Goal: Task Accomplishment & Management: Complete application form

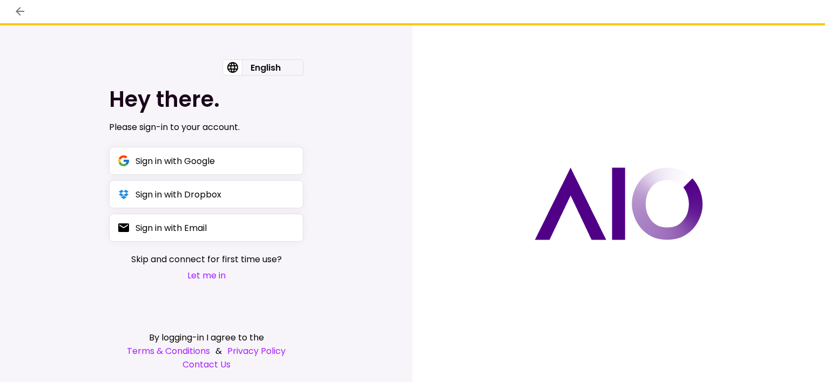
click at [212, 278] on button "Let me in" at bounding box center [206, 276] width 151 height 14
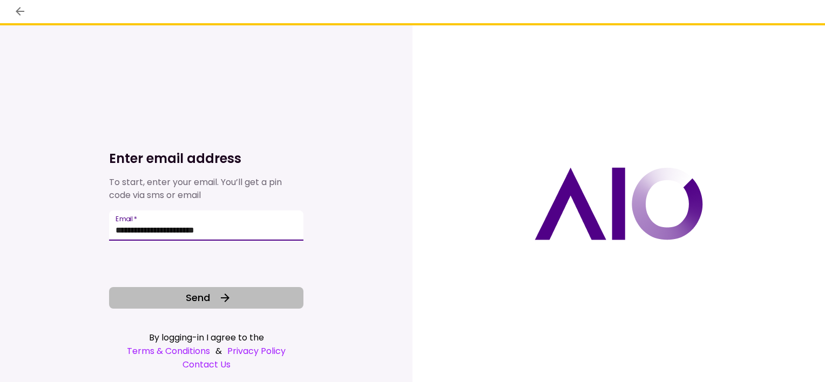
type input "**********"
click at [194, 305] on span "Send" at bounding box center [198, 298] width 24 height 15
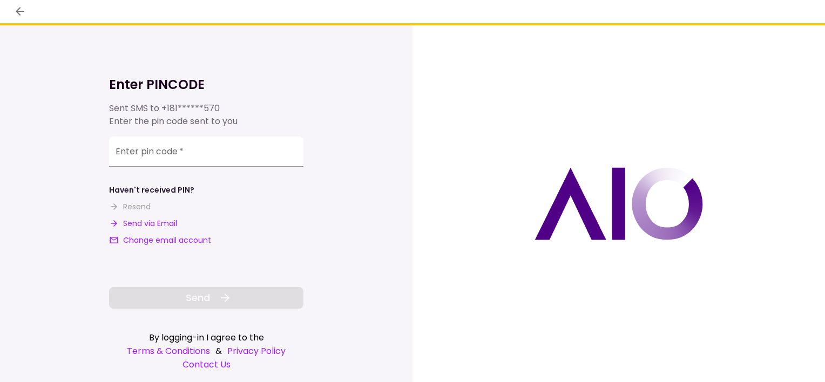
click at [167, 222] on button "Send via Email" at bounding box center [143, 223] width 68 height 11
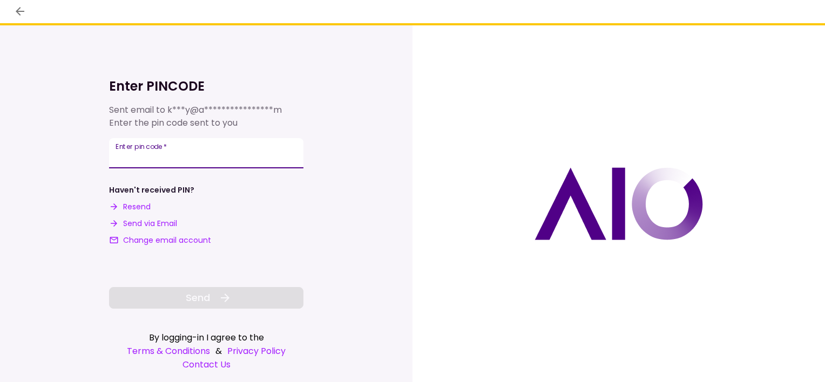
click at [205, 156] on input "**********" at bounding box center [206, 153] width 194 height 30
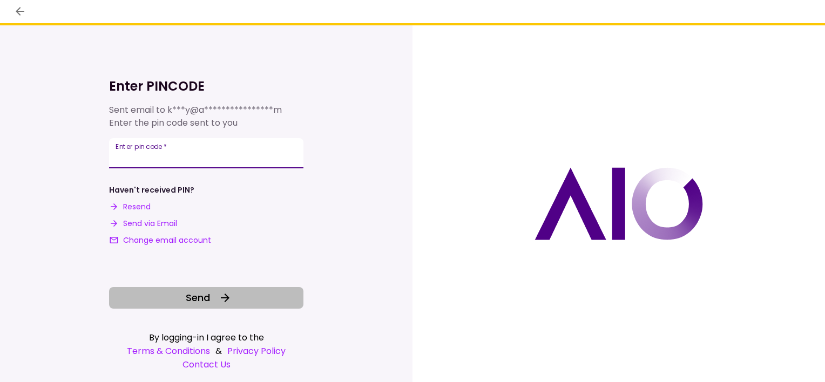
type input "******"
click at [197, 301] on span "Send" at bounding box center [198, 298] width 24 height 15
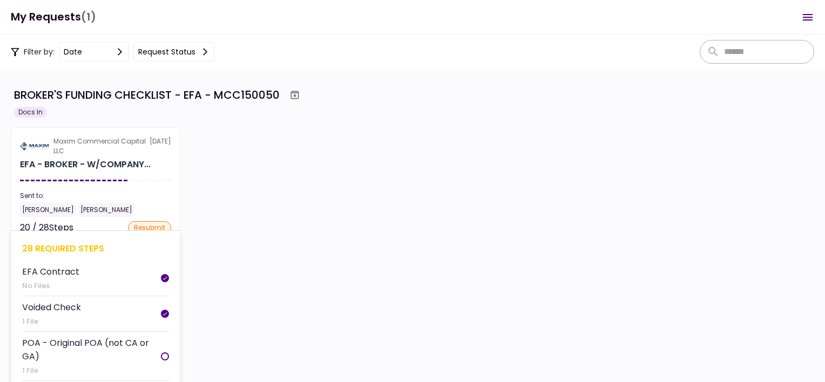
click at [77, 246] on div "28 required steps" at bounding box center [95, 249] width 147 height 14
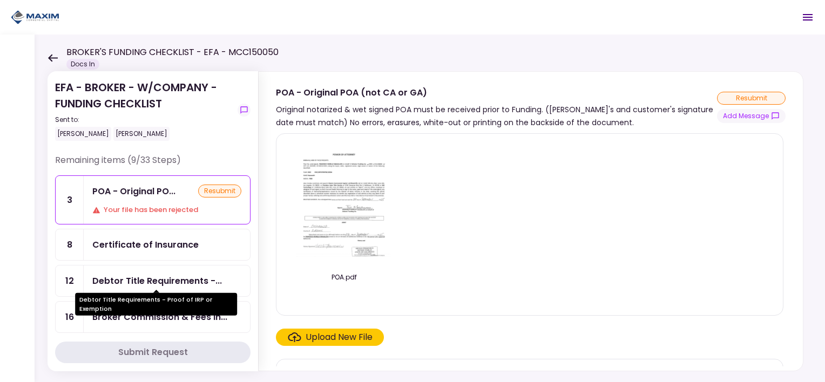
click at [147, 274] on div "Debtor Title Requirements -..." at bounding box center [157, 281] width 130 height 14
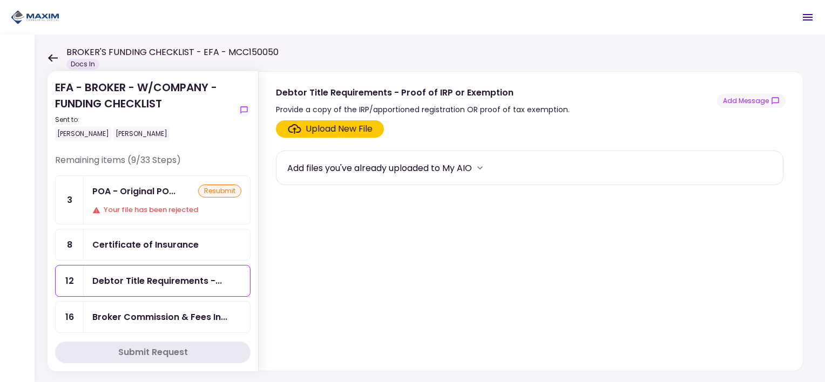
click at [129, 311] on div "Broker Commission & Fees In..." at bounding box center [159, 318] width 135 height 14
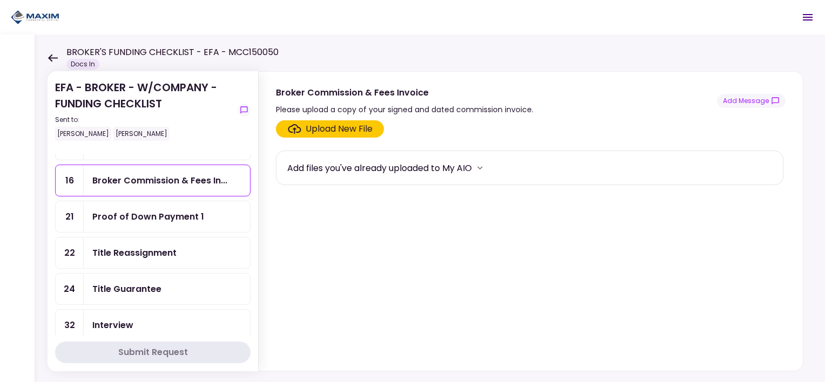
scroll to position [162, 0]
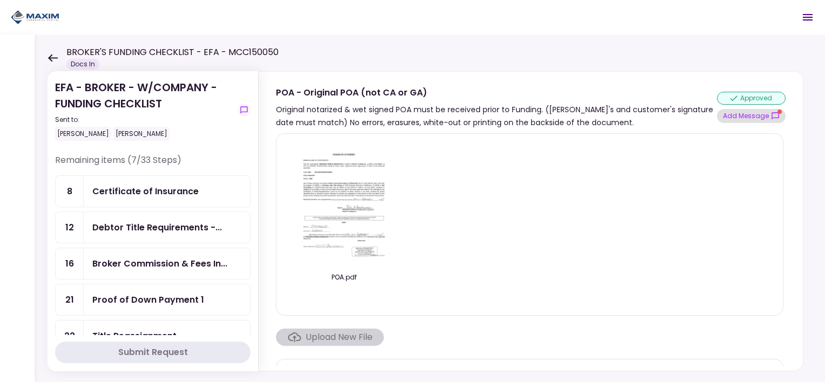
click at [763, 112] on button "Add Message" at bounding box center [751, 116] width 69 height 14
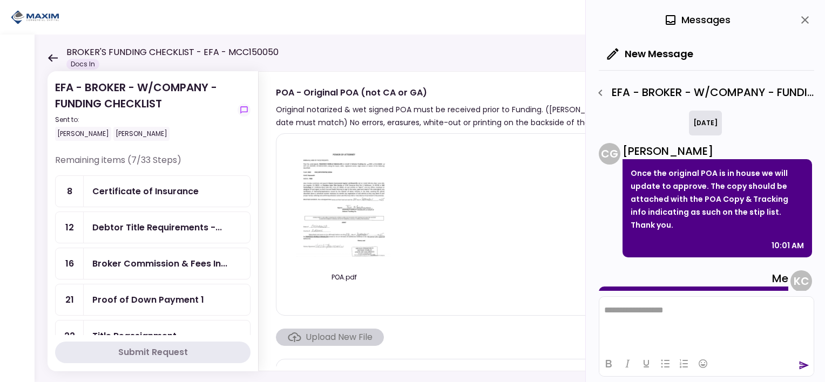
scroll to position [585, 0]
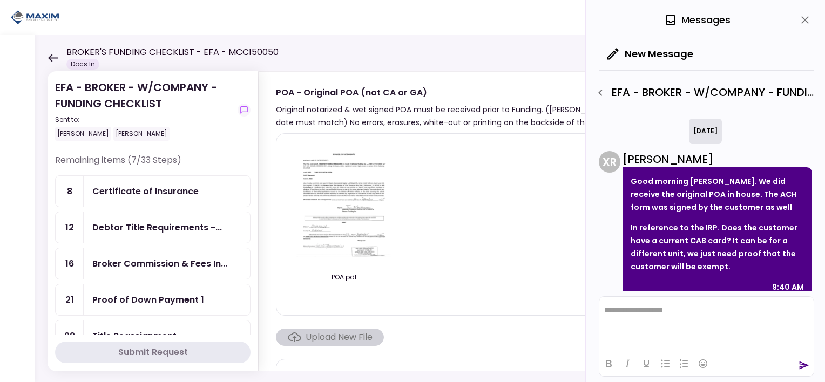
click at [136, 251] on div "Broker Commission & Fees In..." at bounding box center [167, 263] width 166 height 31
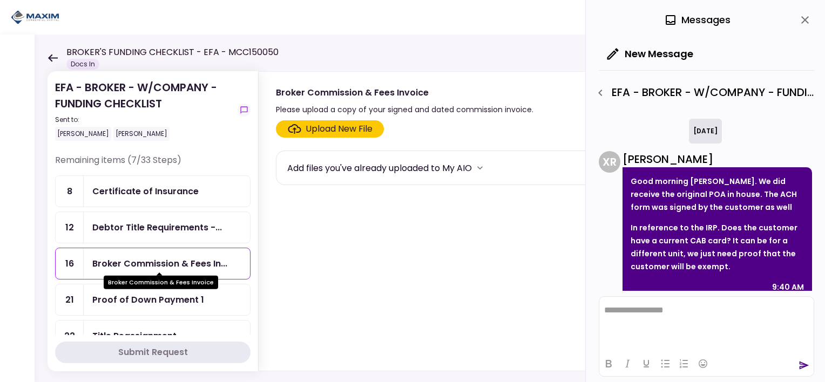
click at [197, 257] on div "Broker Commission & Fees In..." at bounding box center [159, 264] width 135 height 14
click at [198, 257] on div "Broker Commission & Fees In..." at bounding box center [159, 264] width 135 height 14
click at [644, 91] on div "EFA - BROKER - W/COMPANY - FUNDING CHECKLIST - POA - Original POA (not CA or [G…" at bounding box center [702, 93] width 223 height 18
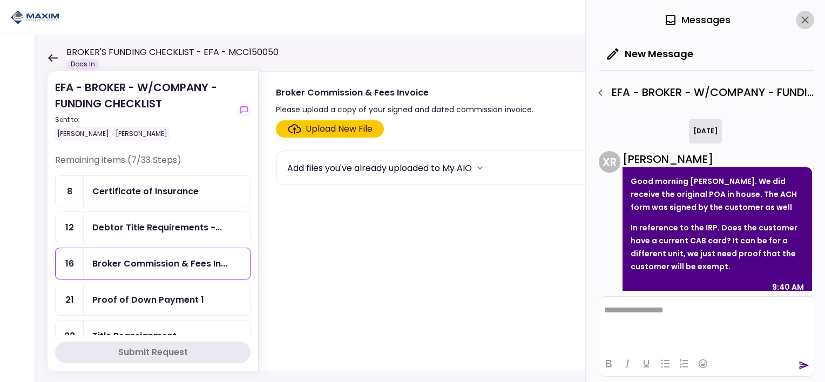
click at [810, 19] on icon "close" at bounding box center [805, 20] width 13 height 13
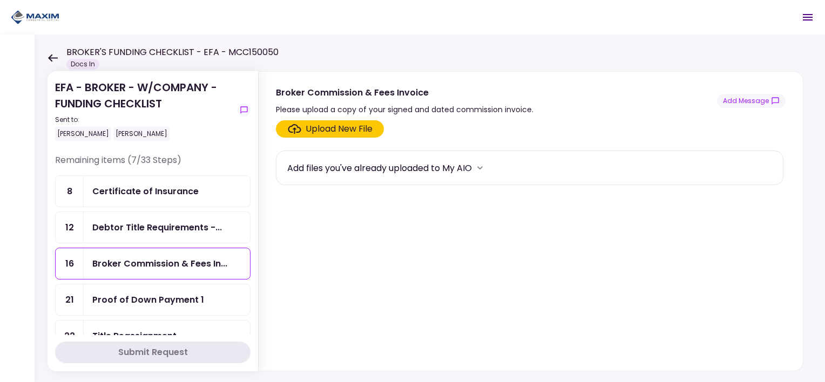
click at [106, 270] on div "Broker Commission & Fees In..." at bounding box center [167, 263] width 166 height 31
click at [754, 100] on button "Add Message" at bounding box center [751, 101] width 69 height 14
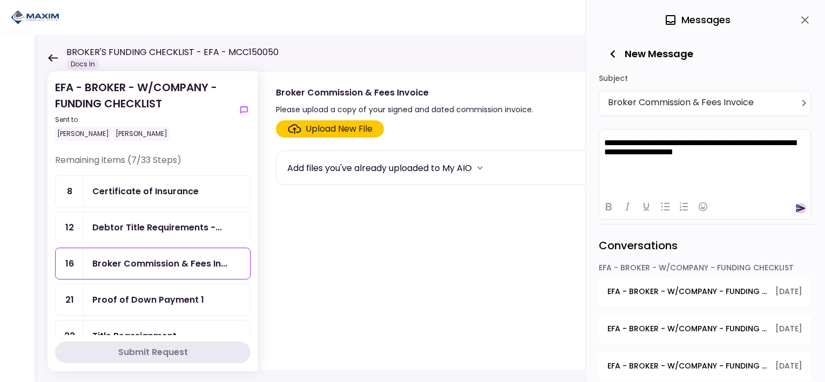
click at [801, 206] on icon "send" at bounding box center [802, 208] width 10 height 8
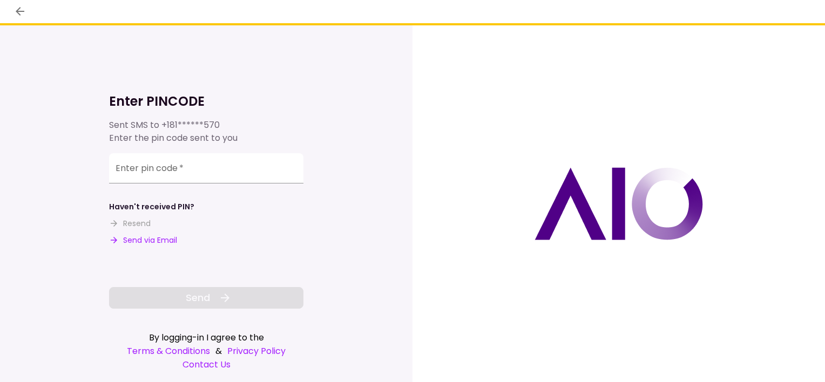
click at [141, 239] on button "Send via Email" at bounding box center [143, 240] width 68 height 11
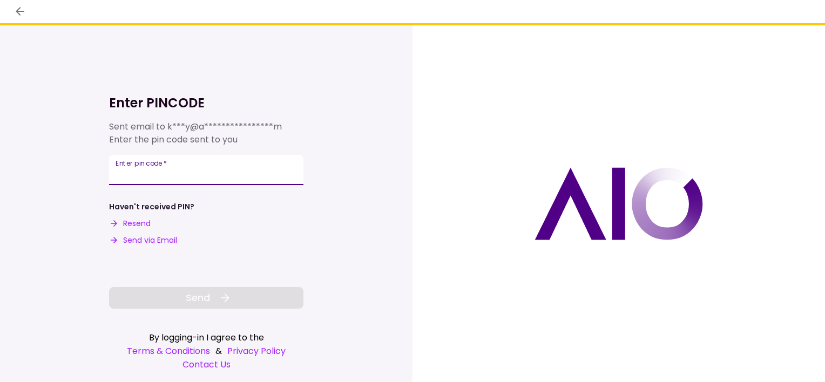
click at [151, 172] on div "Enter pin code   *" at bounding box center [206, 170] width 194 height 30
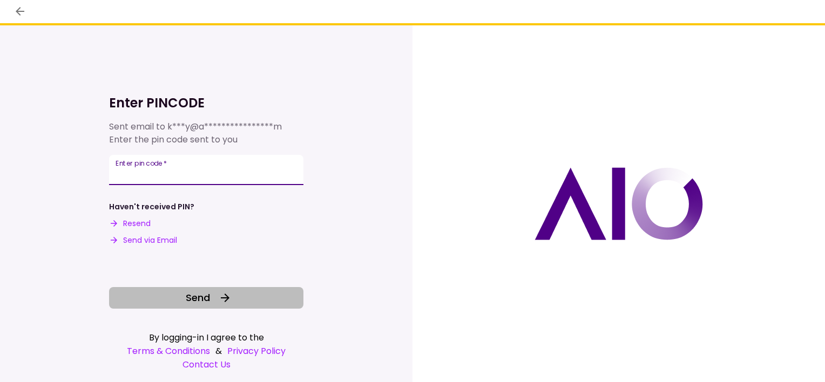
type input "******"
click at [194, 290] on button "Send" at bounding box center [206, 298] width 194 height 22
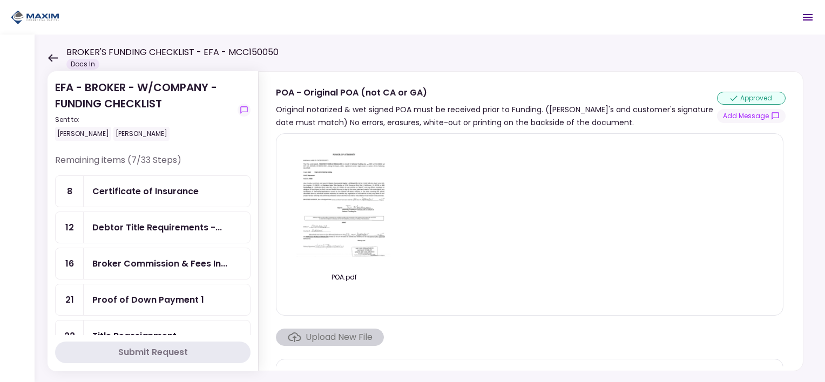
click at [65, 91] on div "EFA - BROKER - W/COMPANY - FUNDING CHECKLIST Sent to: Sarah Payne Kelly Chronis…" at bounding box center [144, 110] width 178 height 62
click at [144, 258] on div "Broker Commission & Fees In..." at bounding box center [159, 264] width 135 height 14
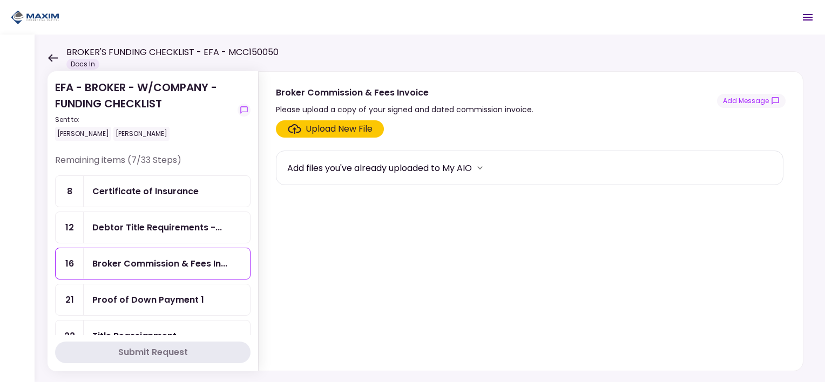
click at [324, 125] on div "Upload New File" at bounding box center [339, 129] width 67 height 13
click at [0, 0] on input "Upload New File" at bounding box center [0, 0] width 0 height 0
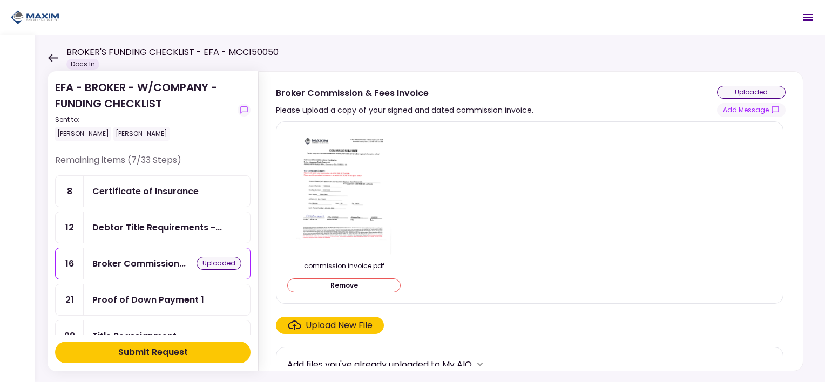
click at [156, 351] on div "Submit Request" at bounding box center [153, 352] width 70 height 13
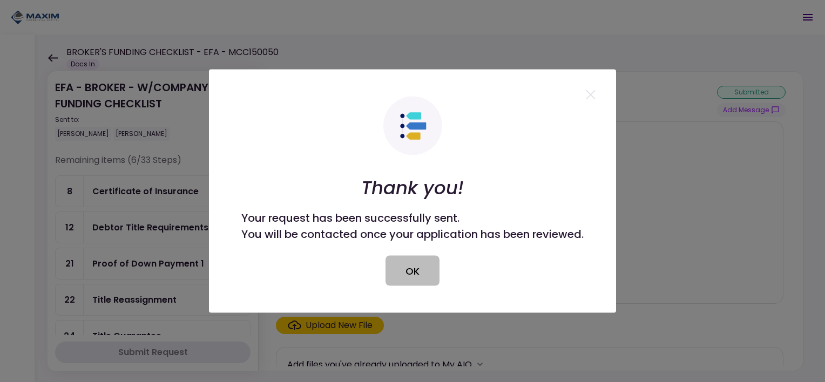
click at [408, 268] on button "OK" at bounding box center [413, 271] width 54 height 30
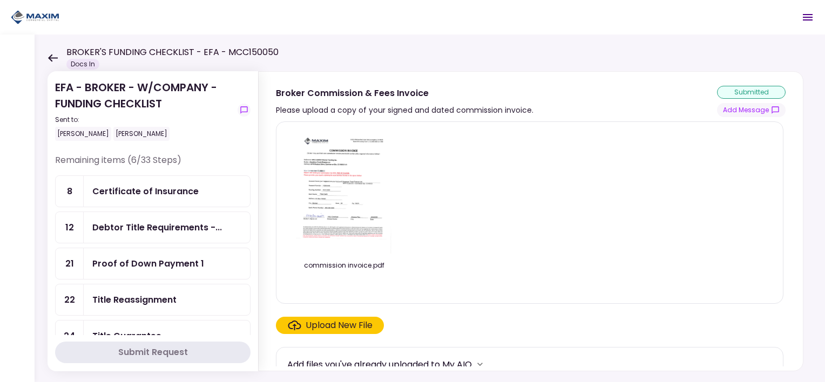
click at [166, 298] on div "Title Reassignment" at bounding box center [134, 300] width 84 height 14
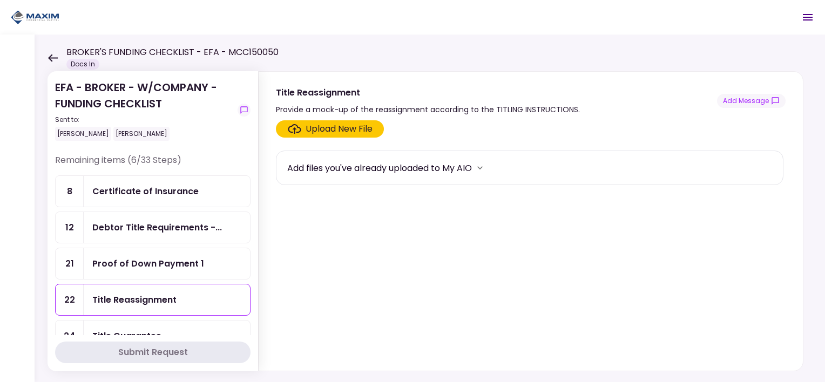
click at [323, 125] on div "Upload New File" at bounding box center [339, 129] width 67 height 13
click at [0, 0] on input "Upload New File" at bounding box center [0, 0] width 0 height 0
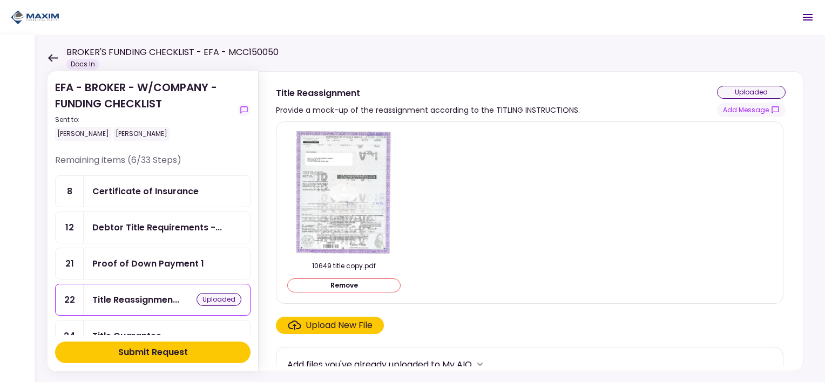
click at [176, 353] on div "Submit Request" at bounding box center [153, 352] width 70 height 13
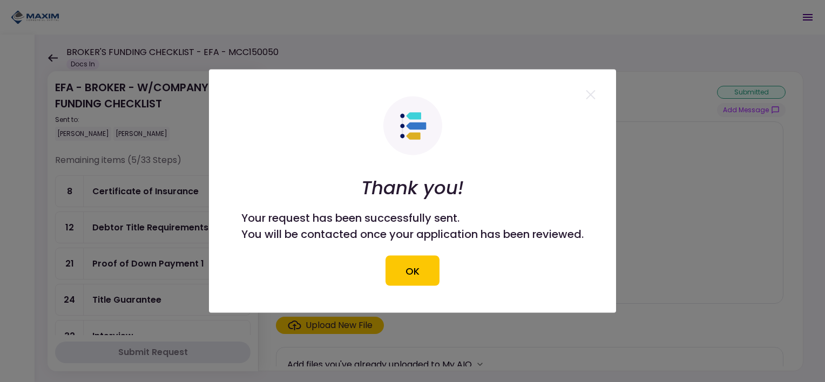
click at [429, 270] on button "OK" at bounding box center [413, 271] width 54 height 30
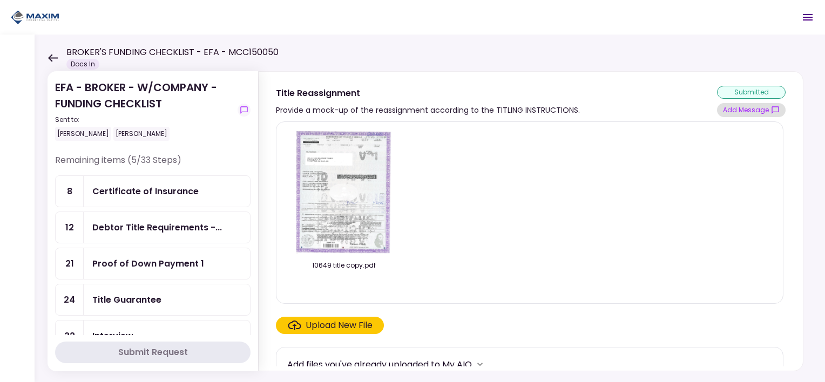
click at [767, 111] on button "Add Message" at bounding box center [751, 110] width 69 height 14
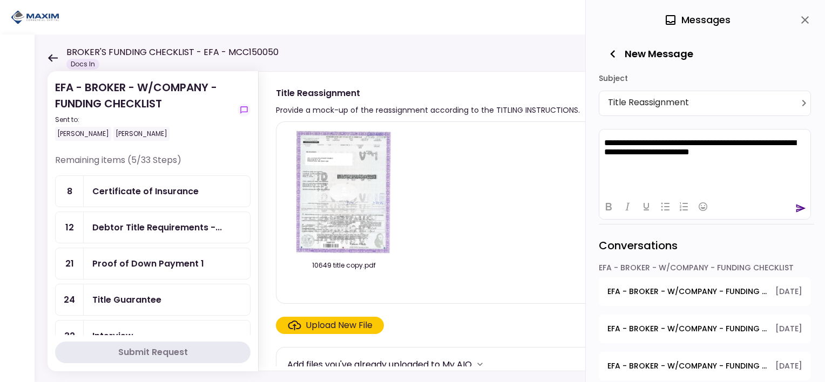
click at [802, 206] on icon "send" at bounding box center [801, 208] width 11 height 11
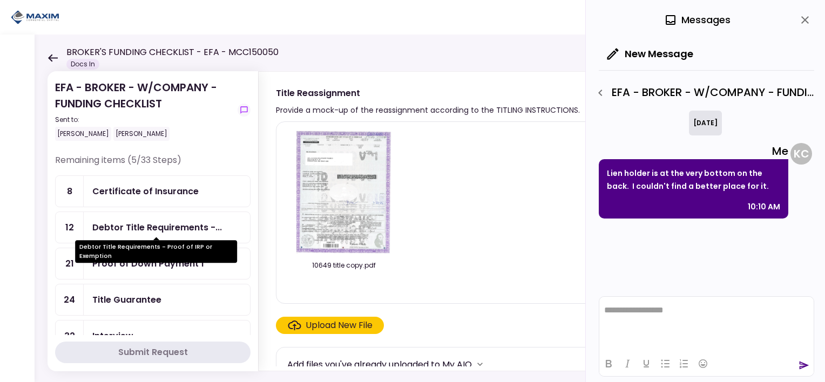
click at [157, 223] on div "Debtor Title Requirements -..." at bounding box center [157, 228] width 130 height 14
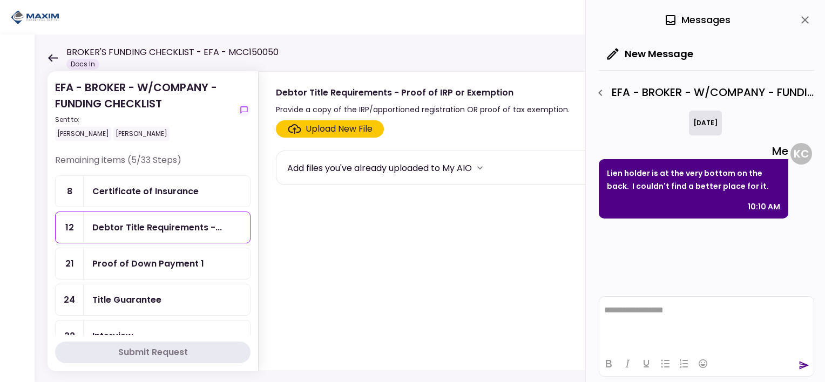
click at [805, 17] on icon "close" at bounding box center [805, 20] width 13 height 13
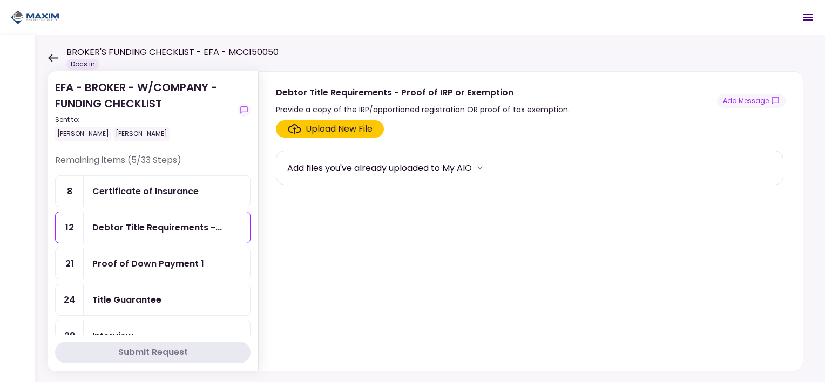
click at [126, 294] on div "Title Guarantee" at bounding box center [126, 300] width 69 height 14
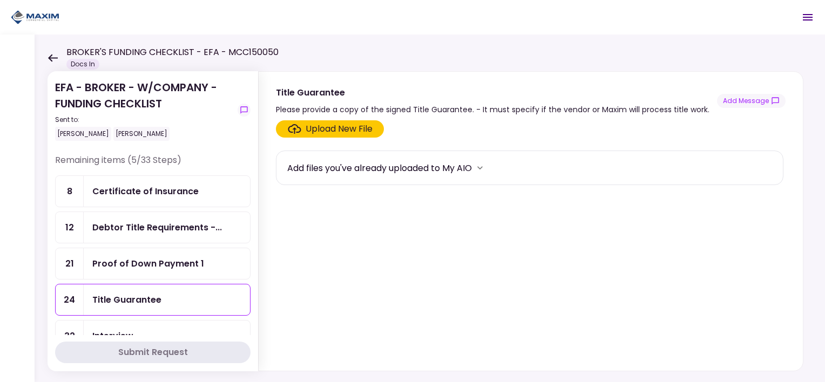
click at [311, 129] on div "Upload New File" at bounding box center [339, 129] width 67 height 13
click at [0, 0] on input "Upload New File" at bounding box center [0, 0] width 0 height 0
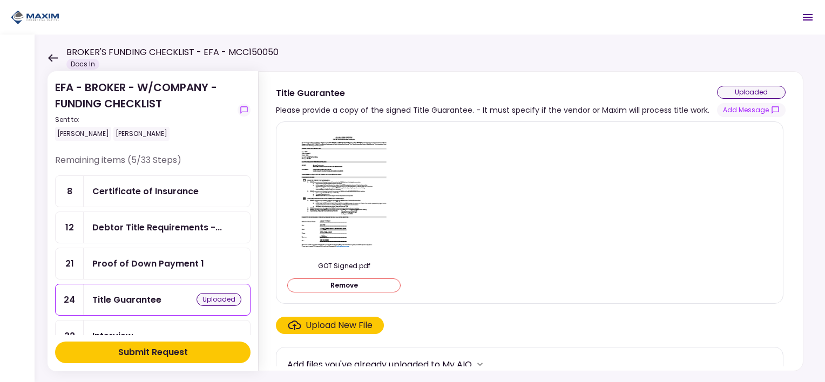
click at [180, 350] on div "Submit Request" at bounding box center [153, 352] width 70 height 13
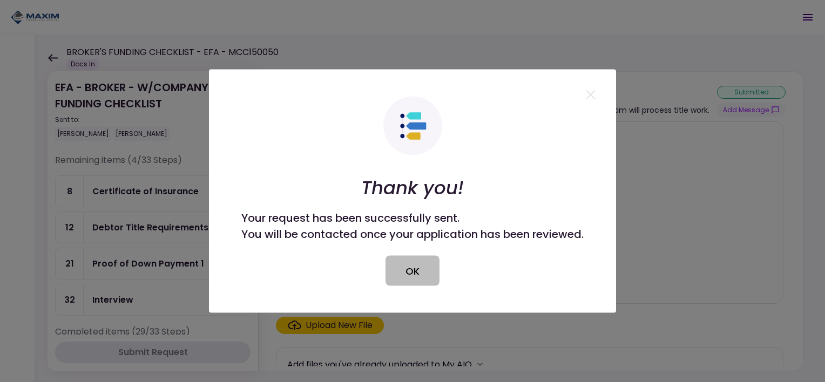
click at [417, 268] on button "OK" at bounding box center [413, 271] width 54 height 30
